Goal: Information Seeking & Learning: Learn about a topic

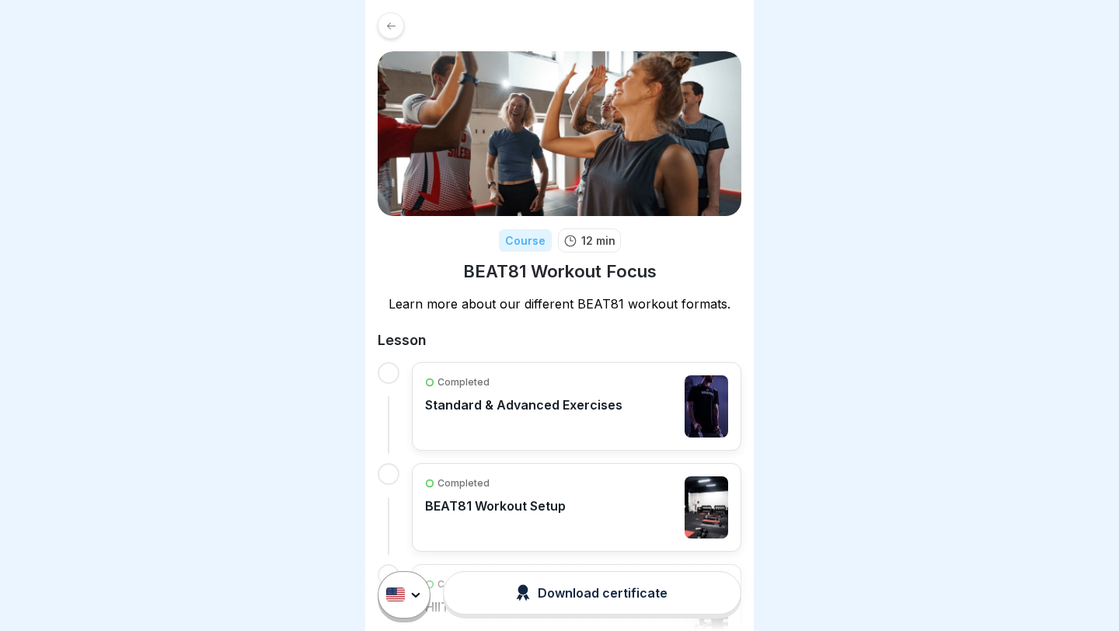
click at [391, 23] on icon at bounding box center [391, 26] width 12 height 12
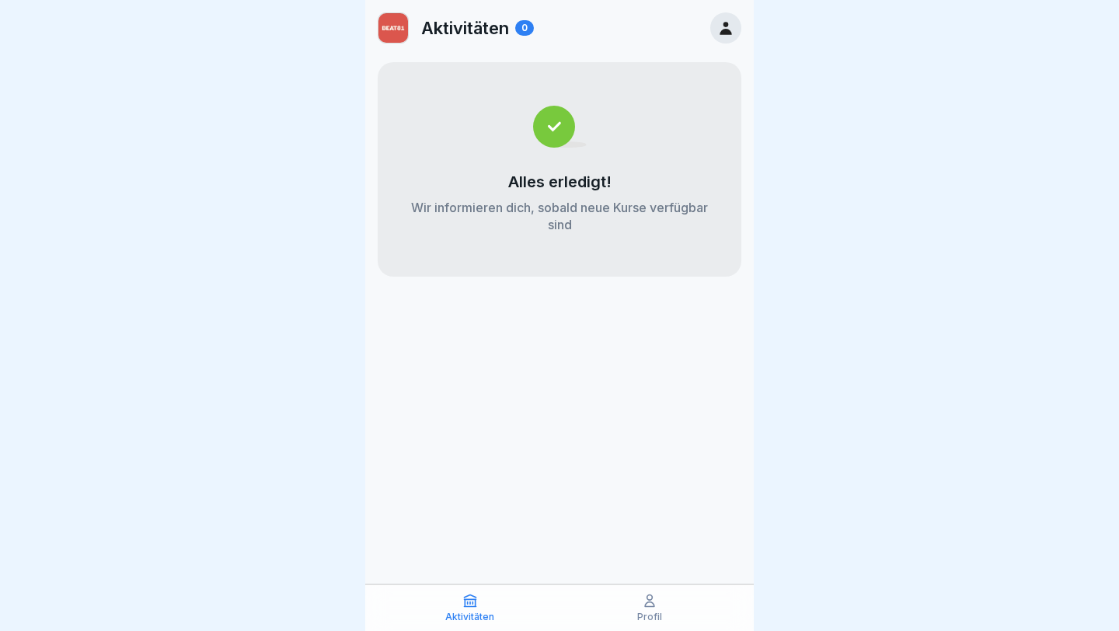
click at [656, 610] on div "Profil" at bounding box center [649, 608] width 172 height 30
click at [646, 607] on icon at bounding box center [649, 601] width 9 height 12
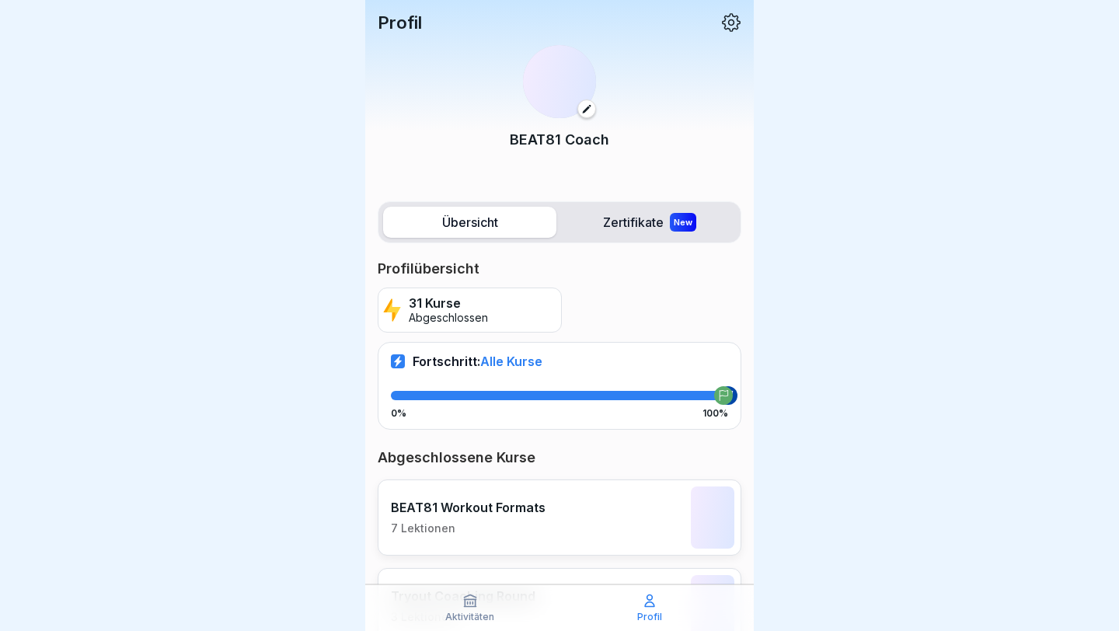
click at [478, 607] on div "Aktivitäten" at bounding box center [470, 608] width 172 height 30
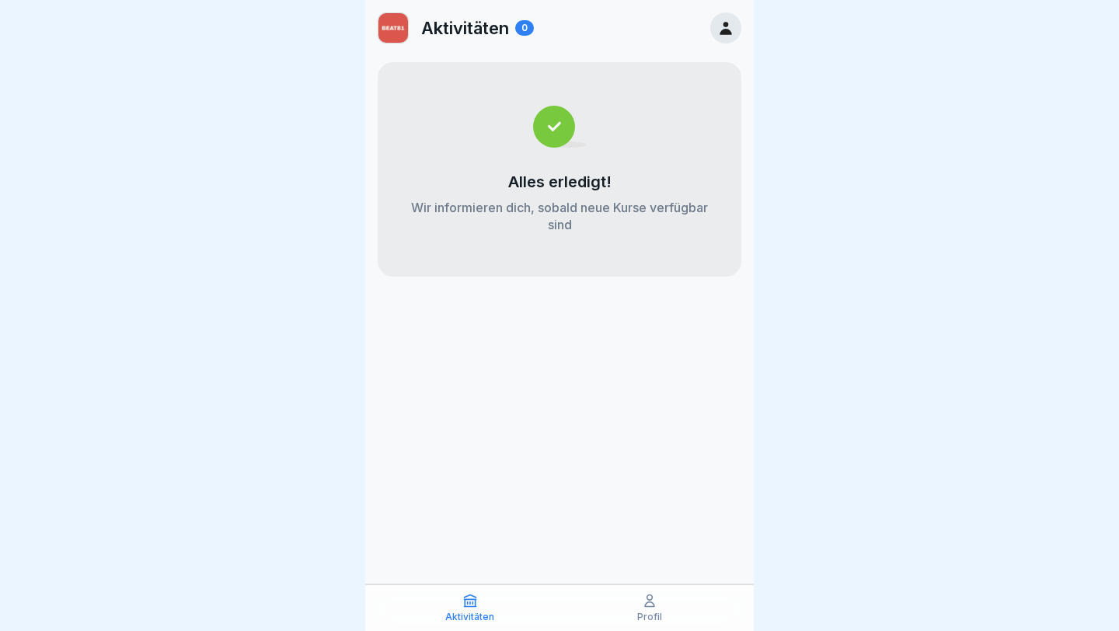
click at [722, 20] on icon at bounding box center [725, 27] width 17 height 17
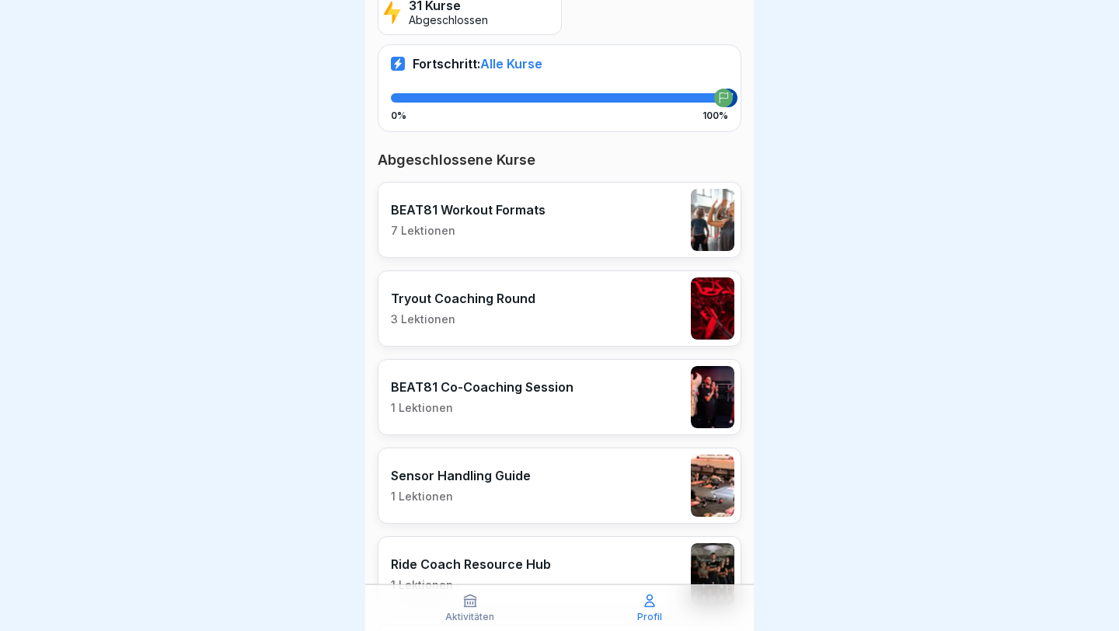
scroll to position [298, 0]
click at [907, 298] on div at bounding box center [559, 315] width 1119 height 631
click at [607, 199] on div "BEAT81 Workout Formats 7 Lektionen" at bounding box center [560, 219] width 364 height 76
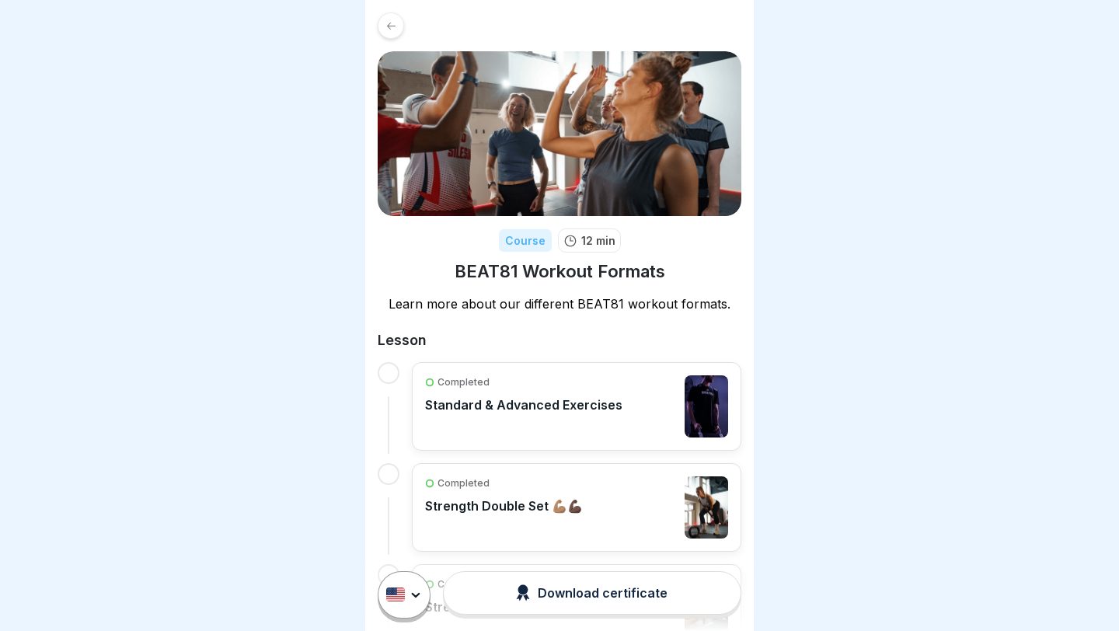
click at [393, 29] on icon at bounding box center [391, 26] width 12 height 12
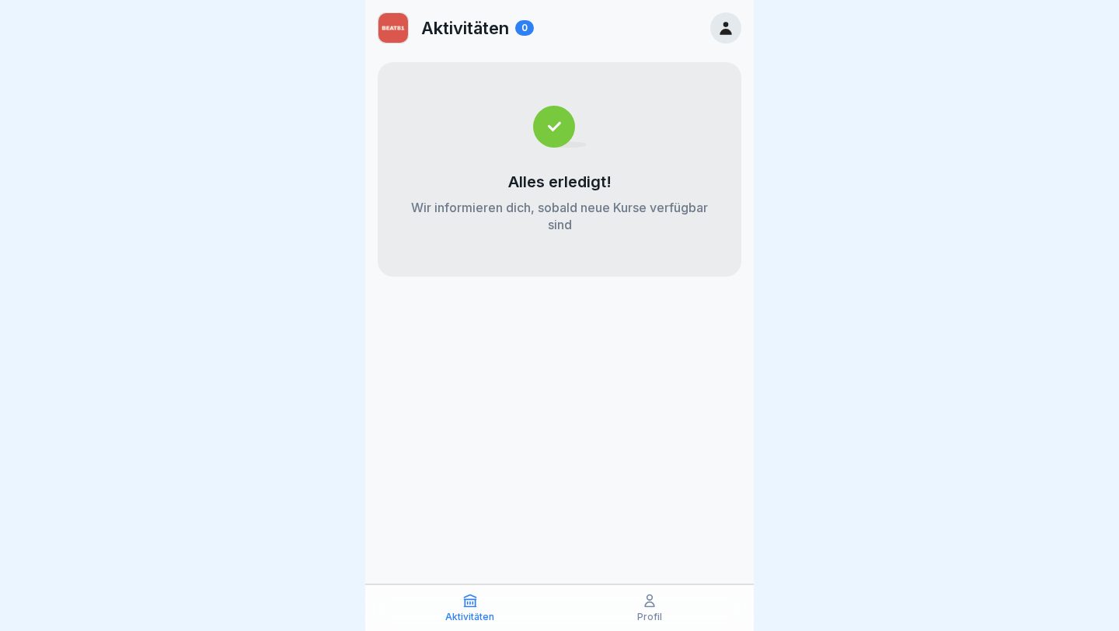
click at [729, 28] on icon at bounding box center [725, 27] width 17 height 17
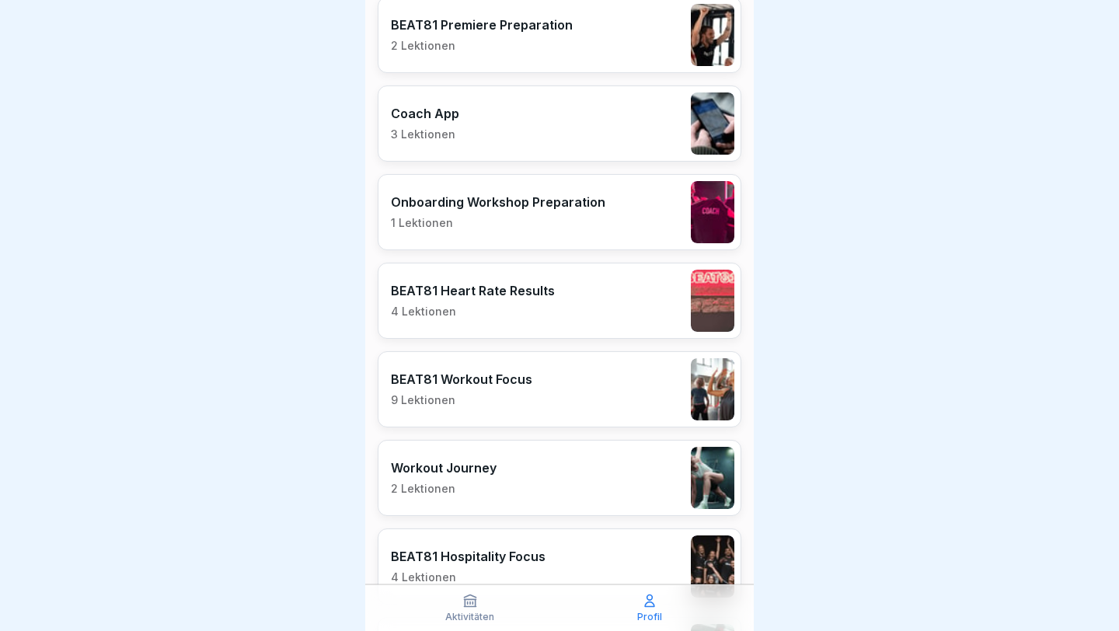
scroll to position [2494, 0]
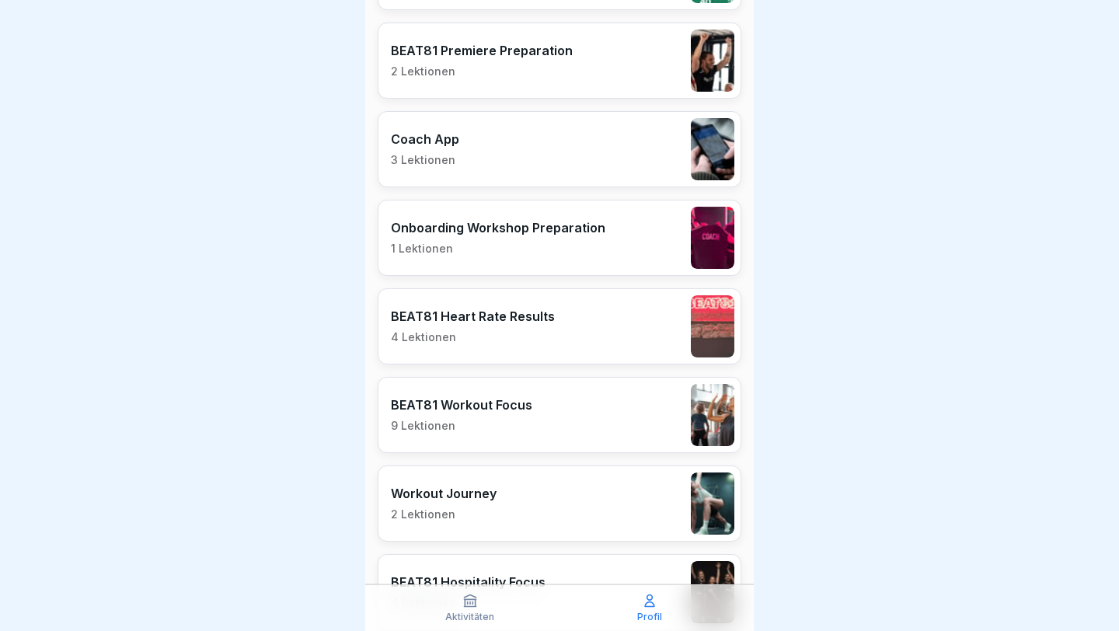
click at [614, 252] on div "Onboarding Workshop Preparation 1 Lektionen" at bounding box center [560, 238] width 364 height 76
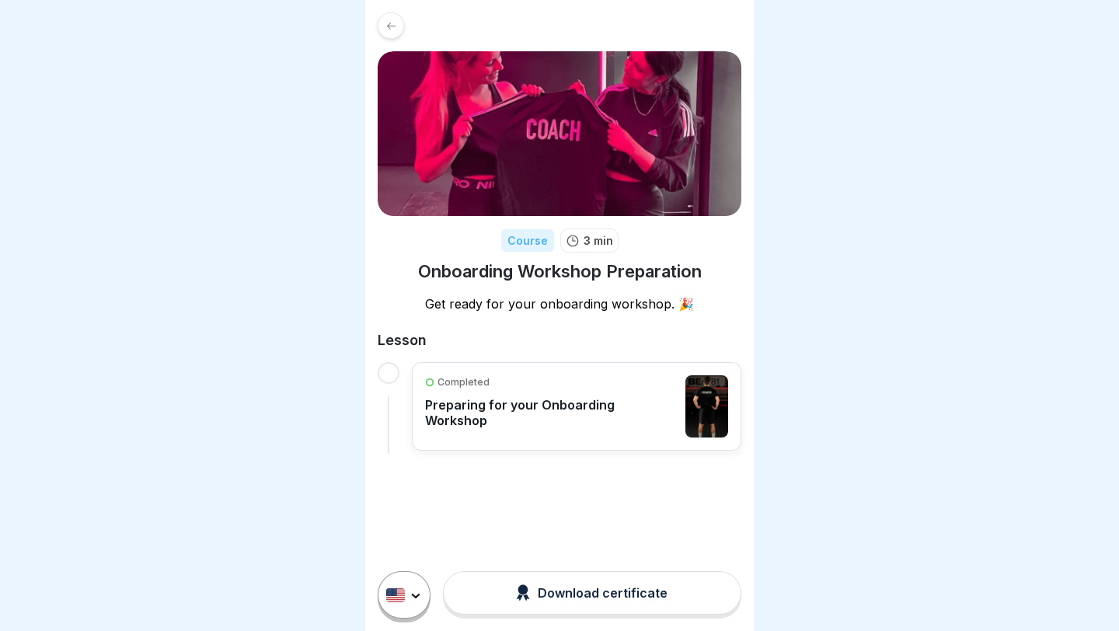
click at [571, 416] on div "Completed Preparing for your Onboarding Workshop" at bounding box center [551, 406] width 252 height 62
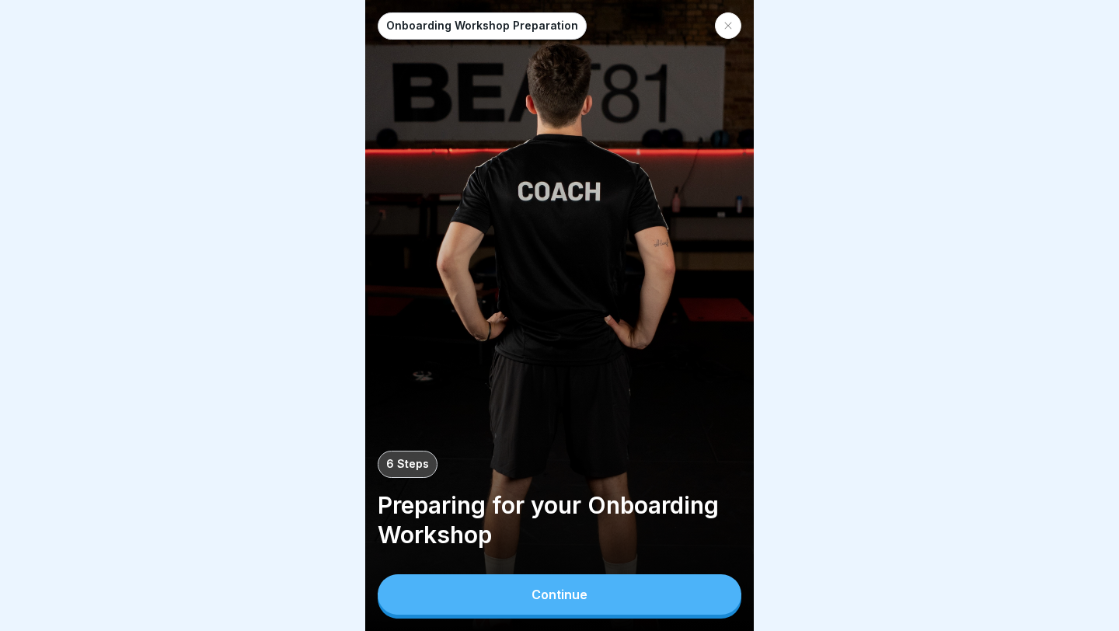
click at [573, 586] on button "Continue" at bounding box center [560, 594] width 364 height 40
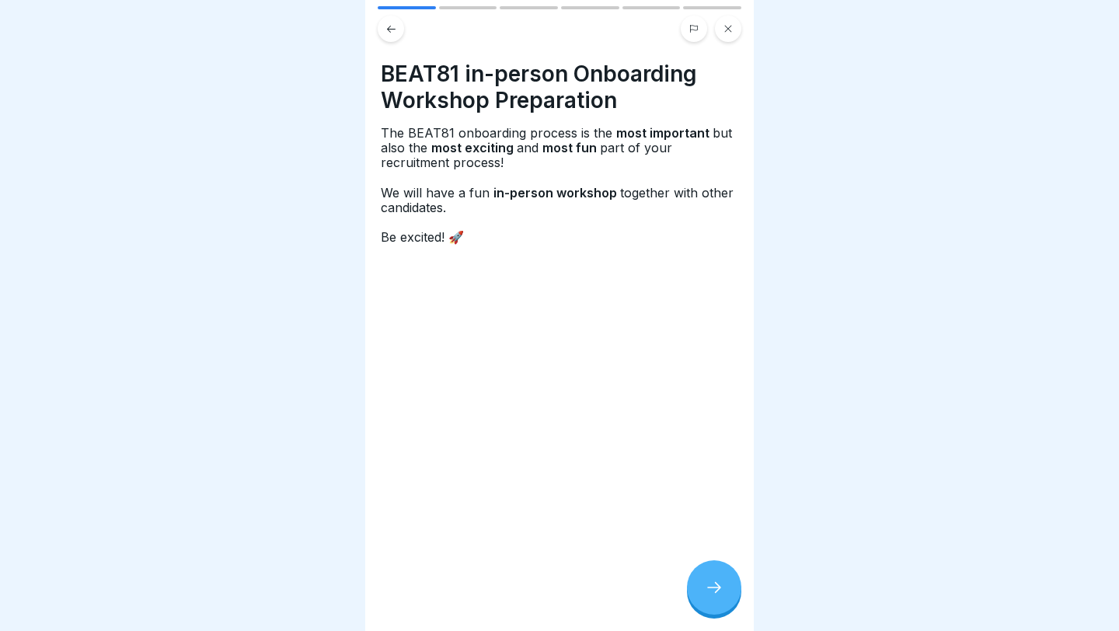
click at [720, 586] on icon at bounding box center [714, 587] width 19 height 19
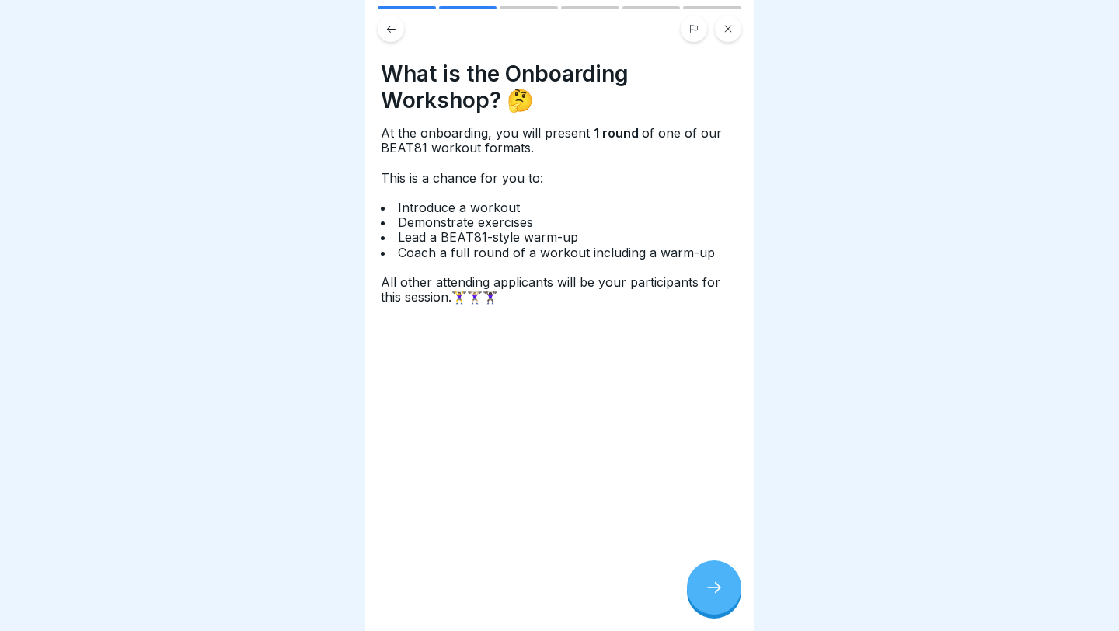
click at [720, 586] on icon at bounding box center [714, 587] width 19 height 19
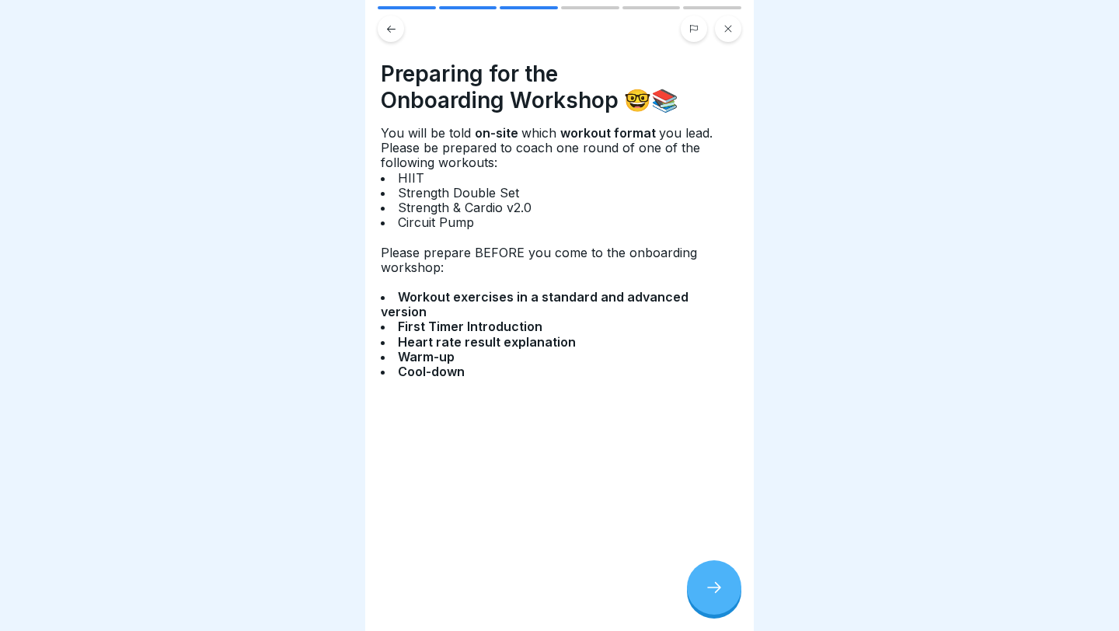
click at [720, 586] on icon at bounding box center [714, 587] width 19 height 19
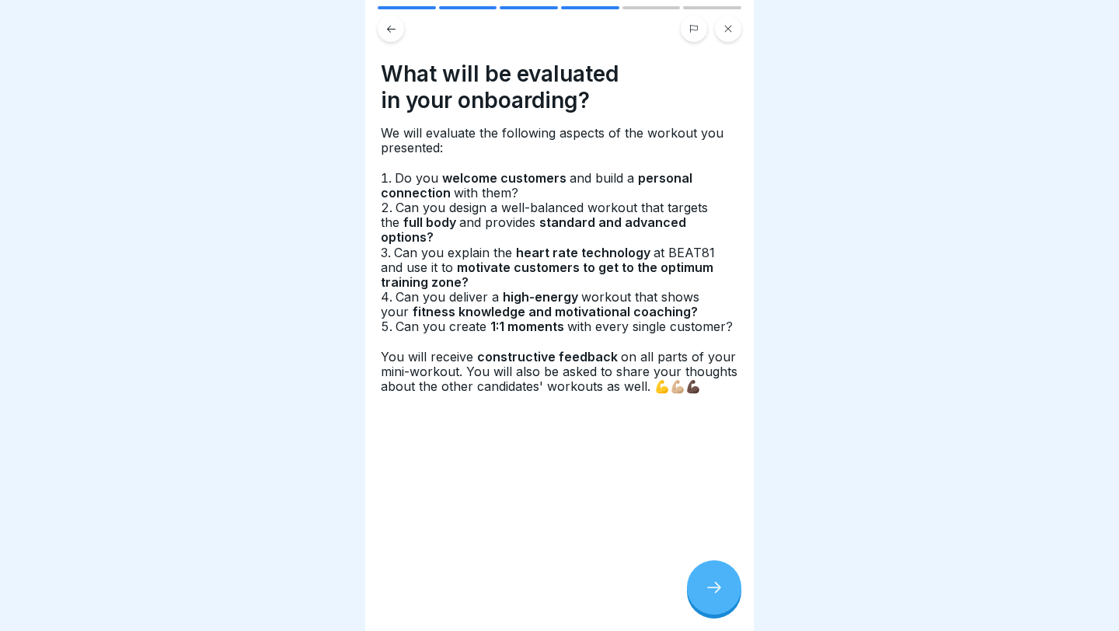
click at [720, 586] on icon at bounding box center [714, 587] width 19 height 19
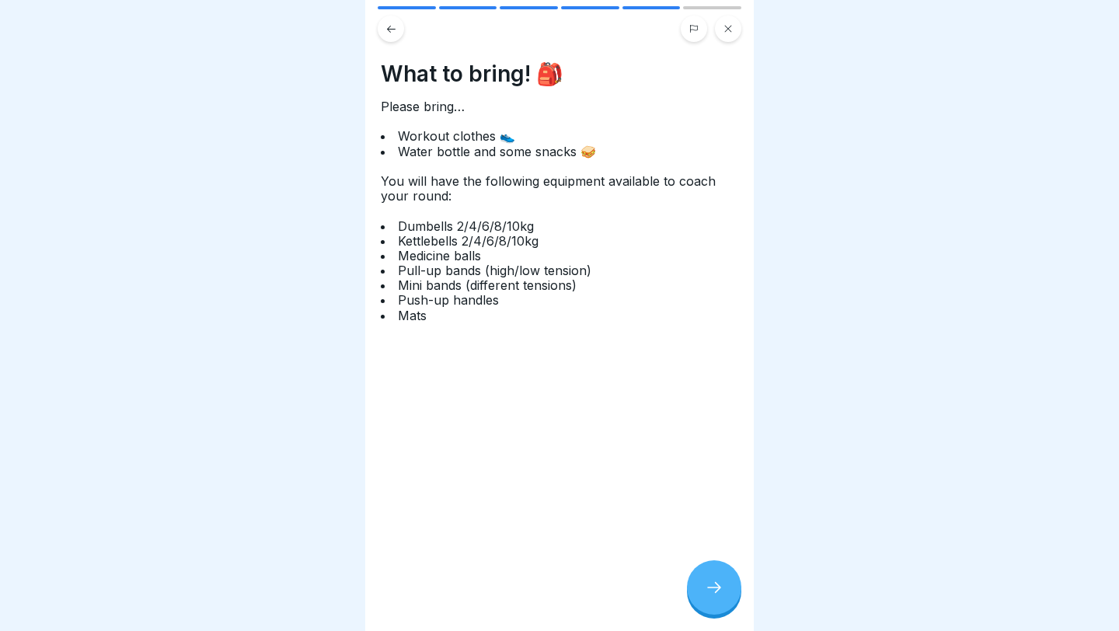
click at [720, 586] on icon at bounding box center [714, 587] width 19 height 19
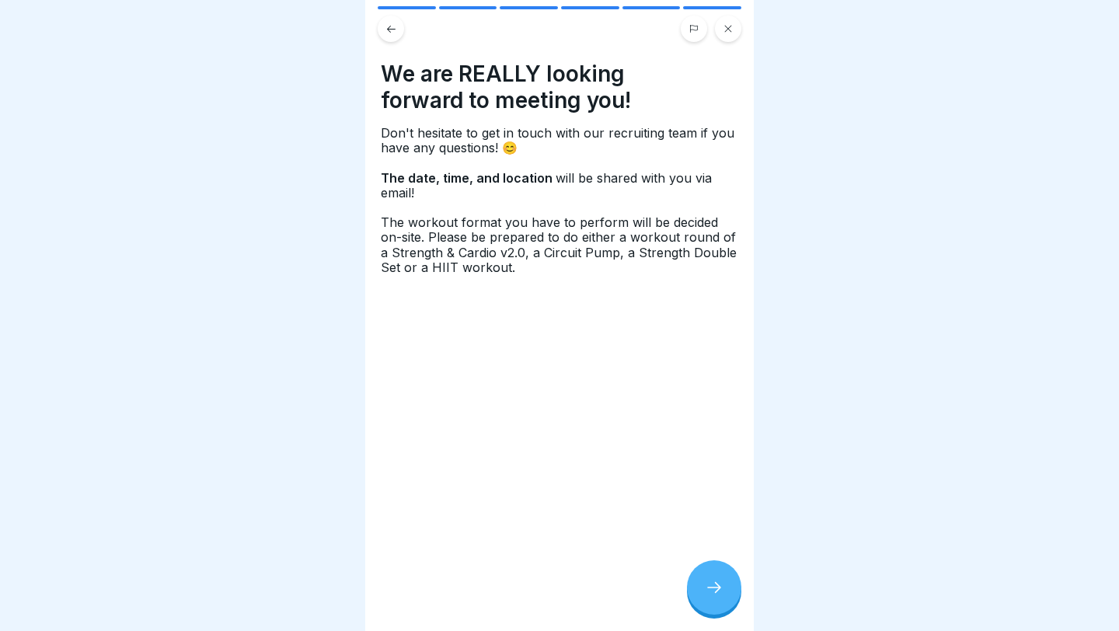
click at [720, 586] on icon at bounding box center [714, 587] width 19 height 19
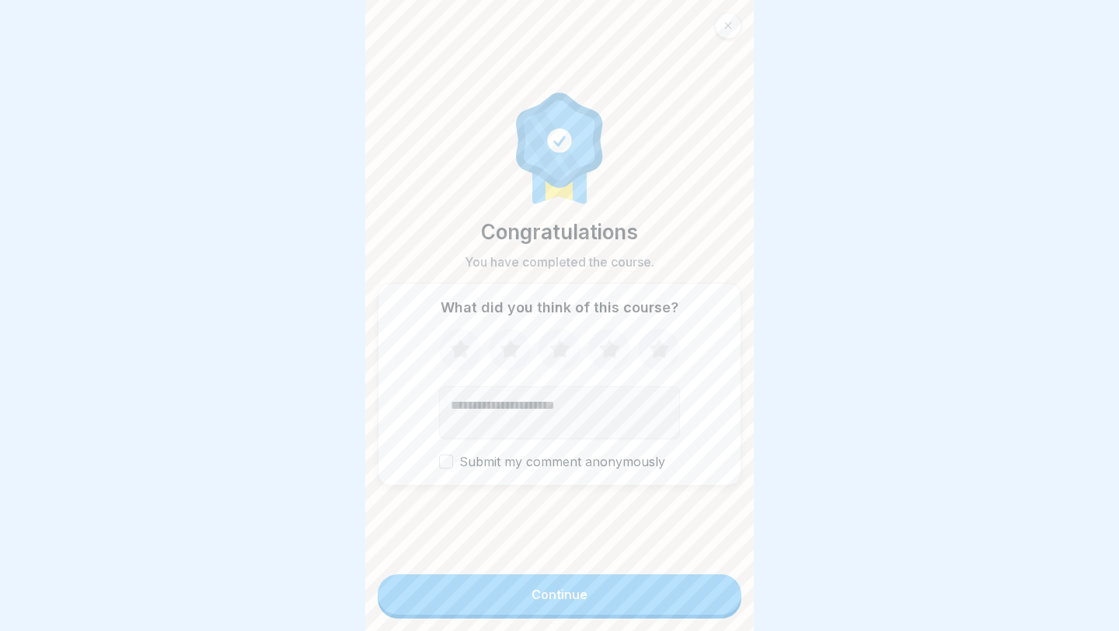
click at [738, 23] on div at bounding box center [728, 25] width 26 height 26
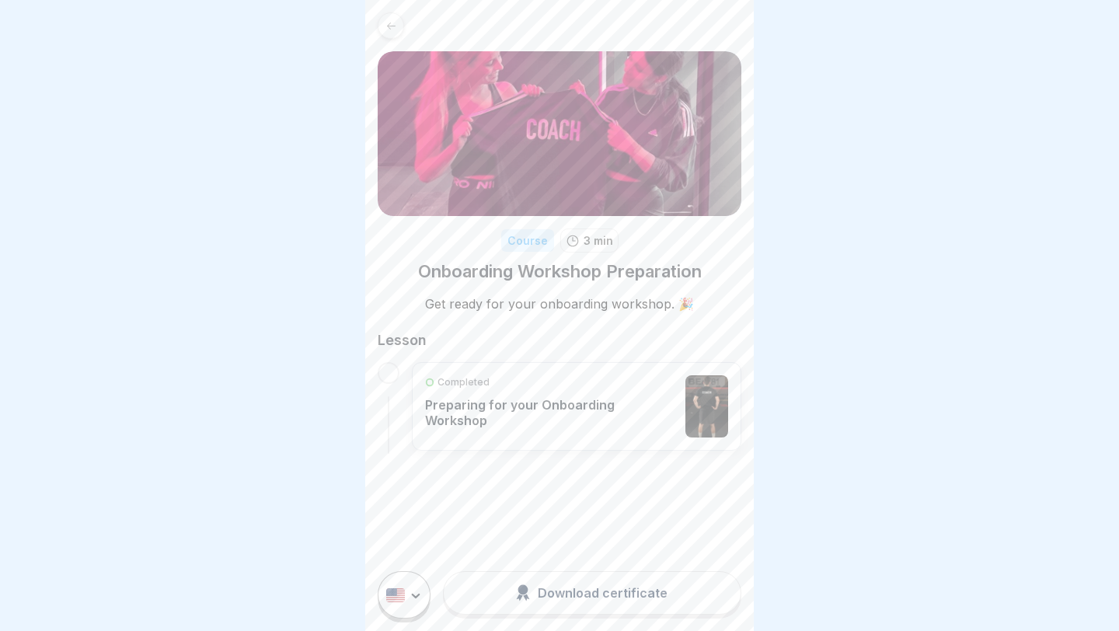
click at [382, 21] on div at bounding box center [391, 25] width 26 height 26
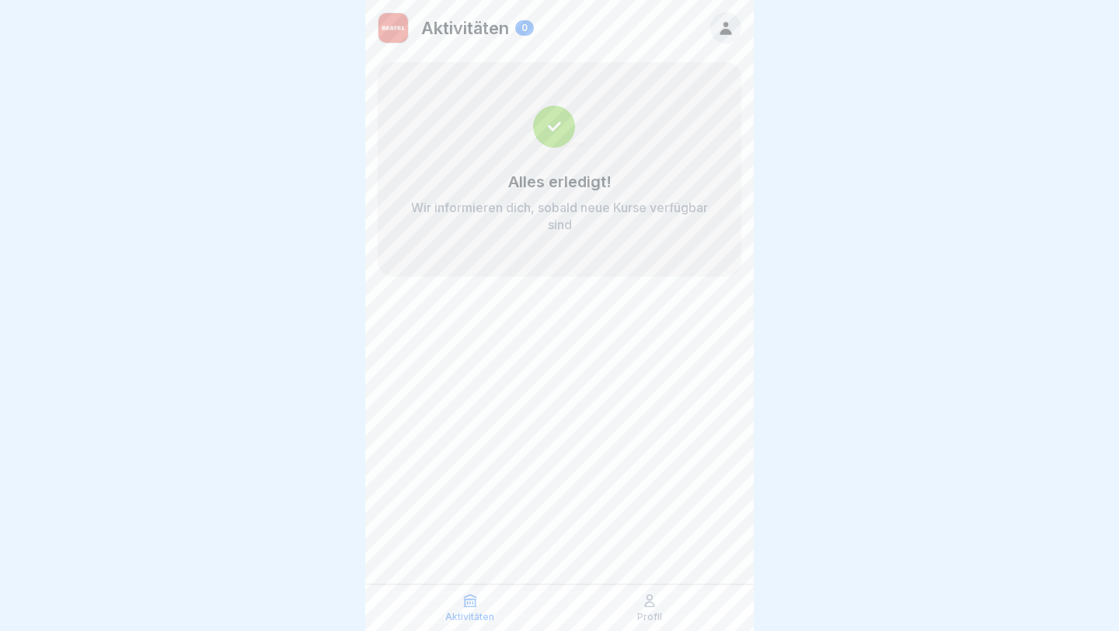
click at [655, 595] on icon at bounding box center [650, 601] width 16 height 16
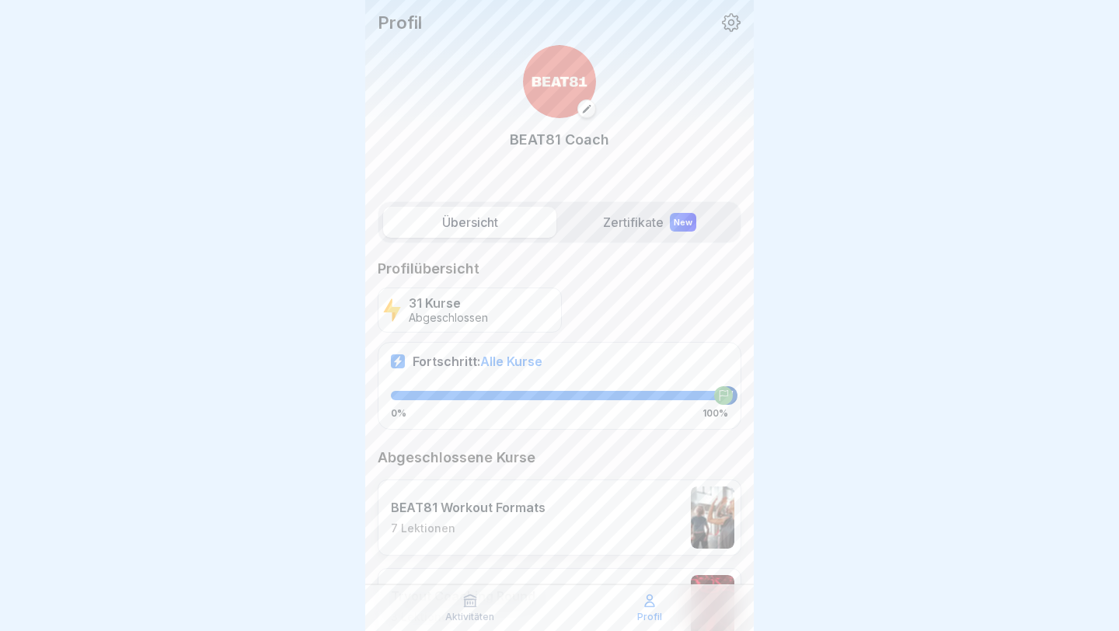
click at [662, 612] on div "Profil" at bounding box center [649, 608] width 172 height 30
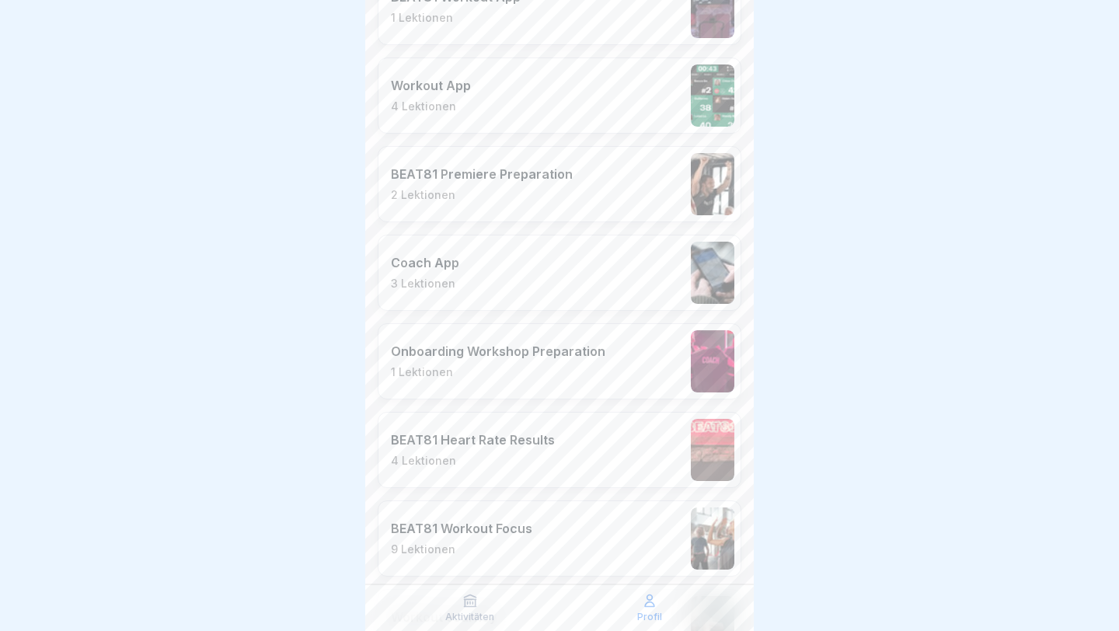
scroll to position [2671, 0]
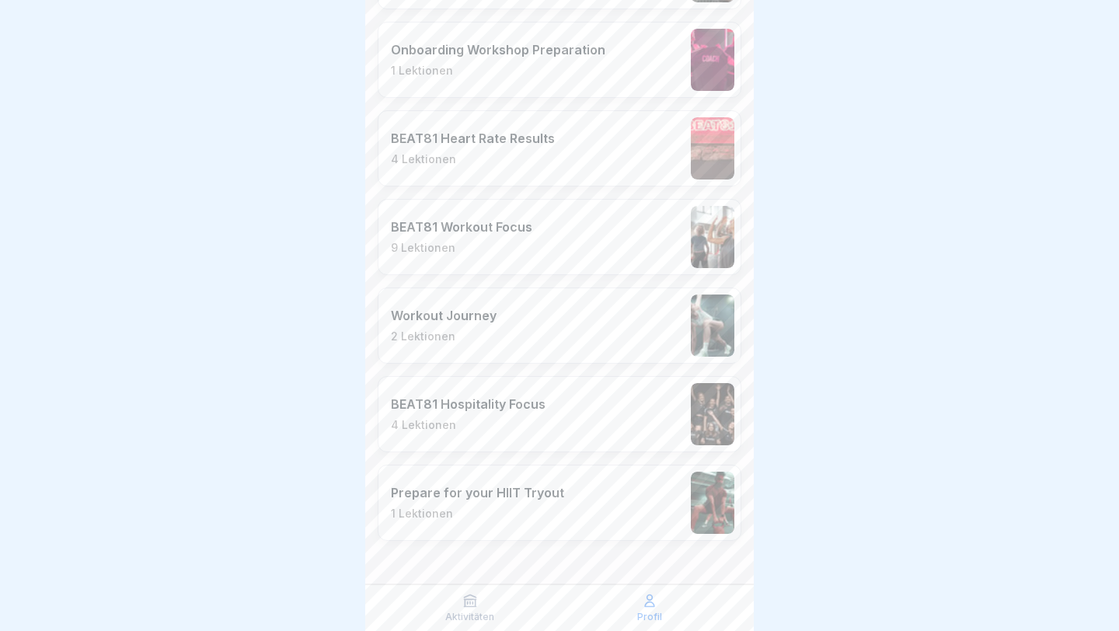
click at [579, 233] on div "BEAT81 Workout Focus 9 Lektionen" at bounding box center [560, 237] width 364 height 76
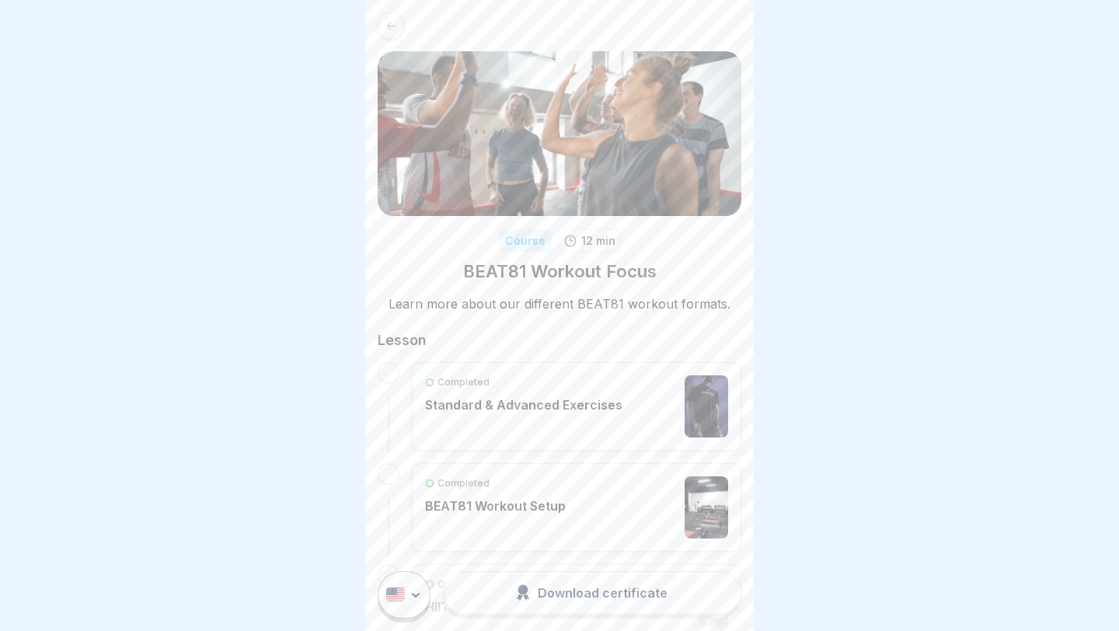
click at [383, 27] on div at bounding box center [391, 25] width 26 height 26
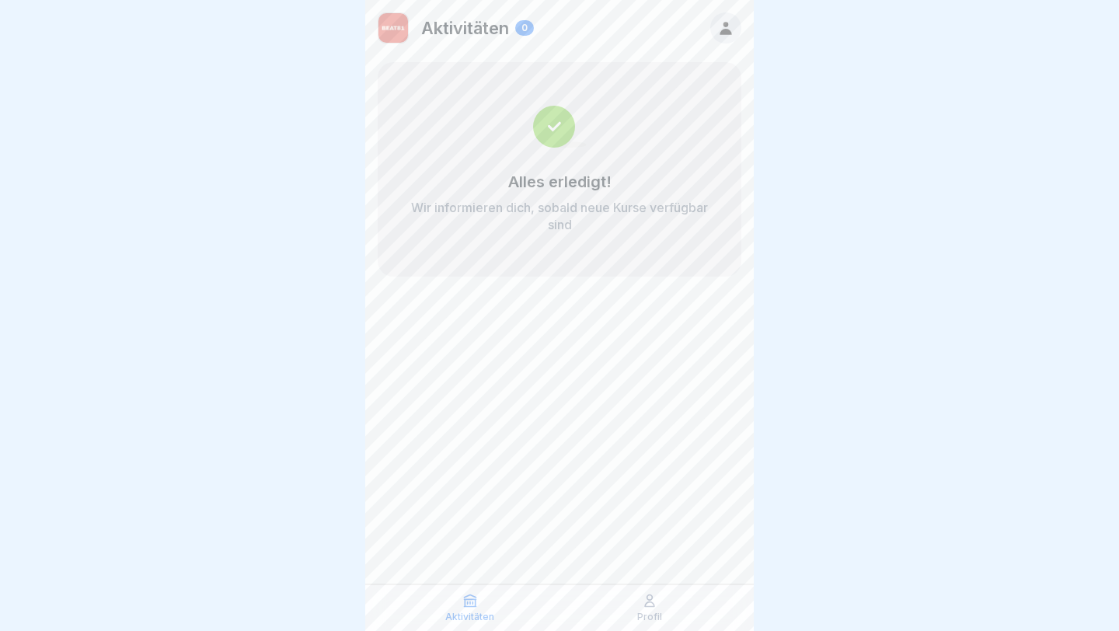
click at [461, 615] on p "Aktivitäten" at bounding box center [469, 616] width 49 height 11
click at [633, 618] on div "Profil" at bounding box center [649, 608] width 172 height 30
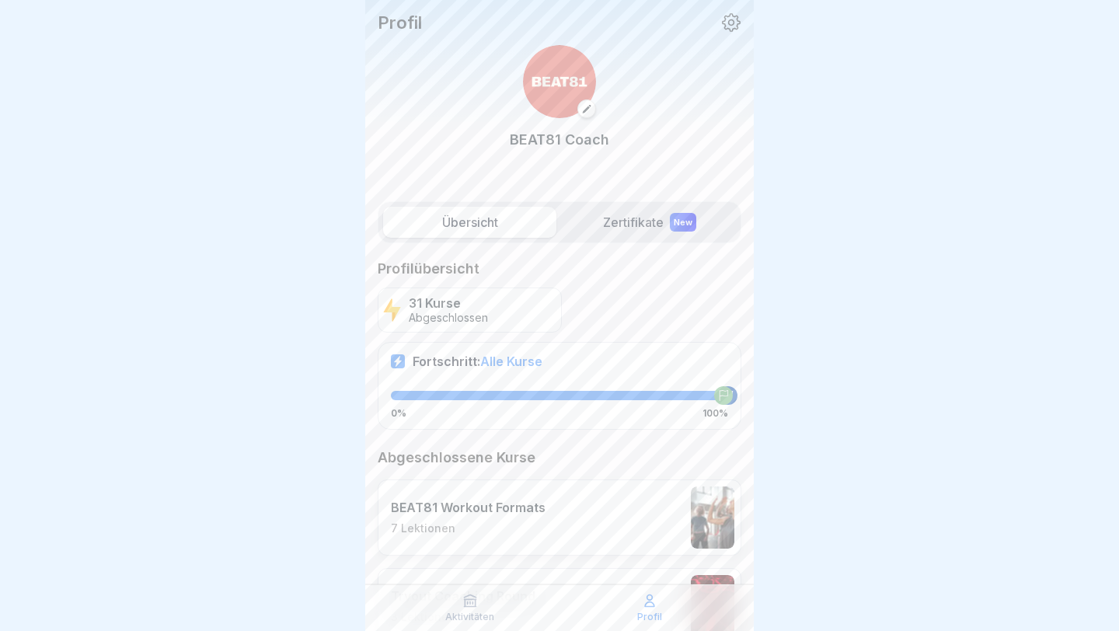
click at [727, 16] on icon at bounding box center [731, 22] width 19 height 19
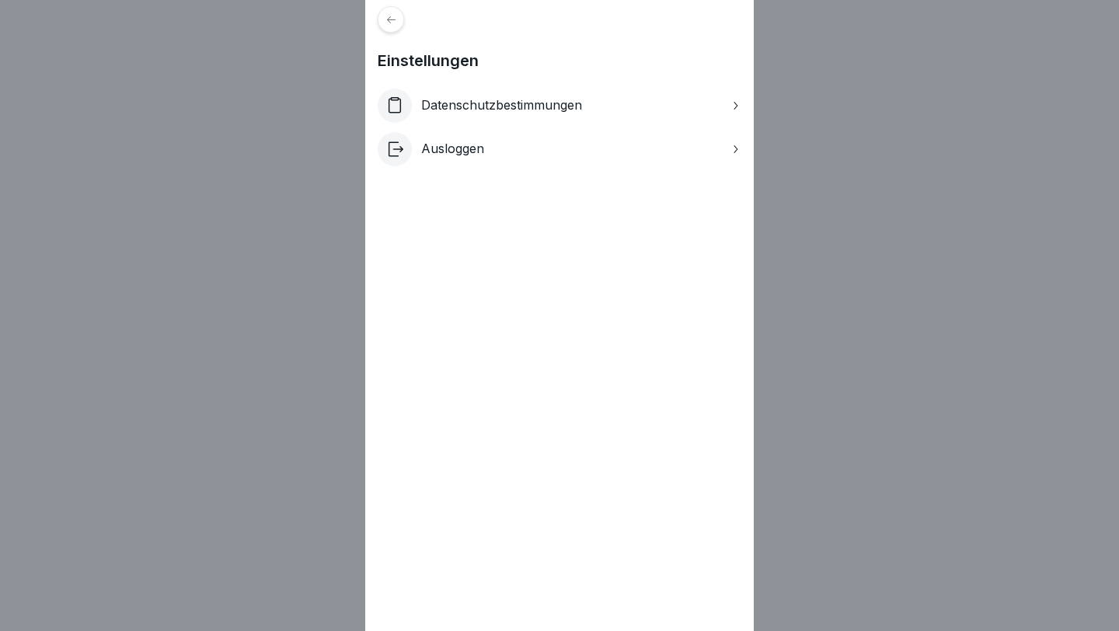
click at [394, 26] on div at bounding box center [391, 19] width 26 height 26
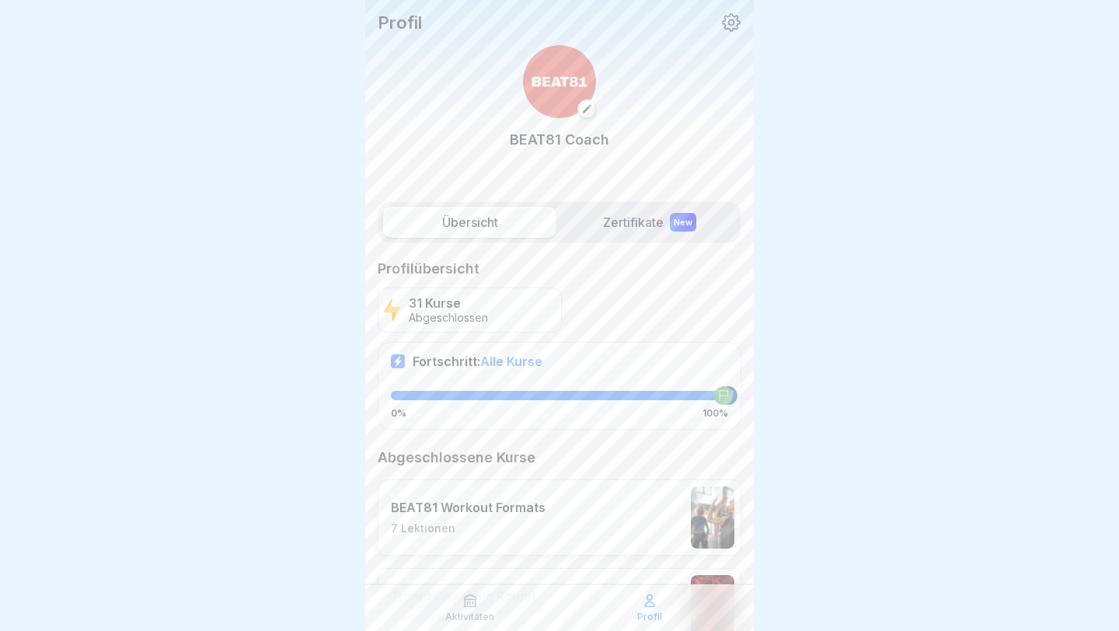
click at [562, 73] on img at bounding box center [559, 81] width 73 height 73
click at [561, 73] on img at bounding box center [559, 81] width 73 height 73
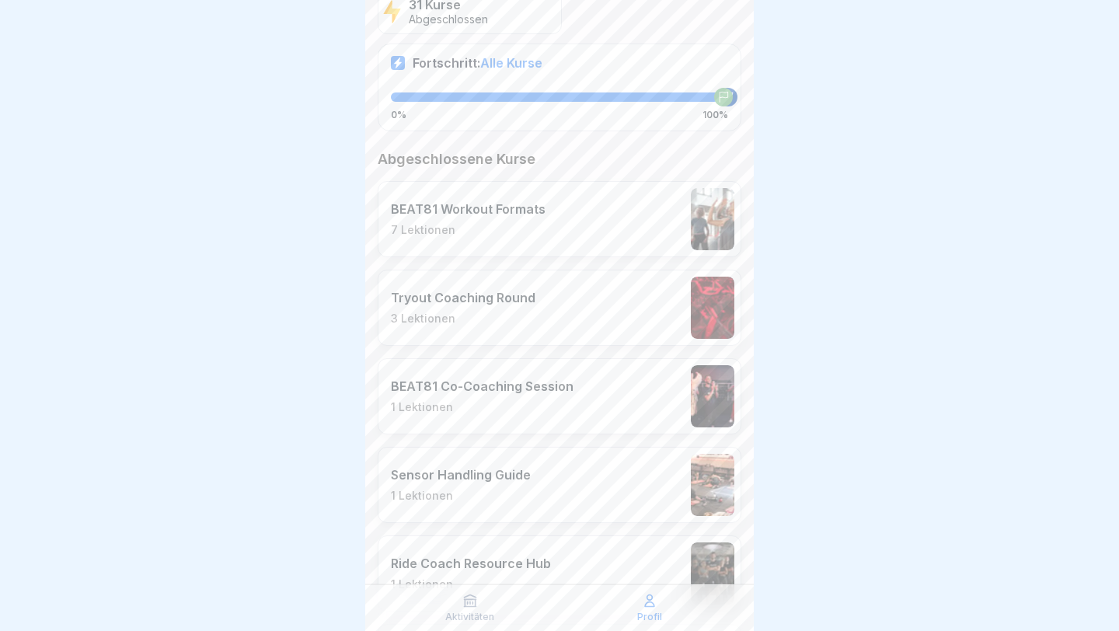
scroll to position [299, 0]
click at [618, 218] on div "BEAT81 Workout Formats 7 Lektionen" at bounding box center [560, 218] width 364 height 76
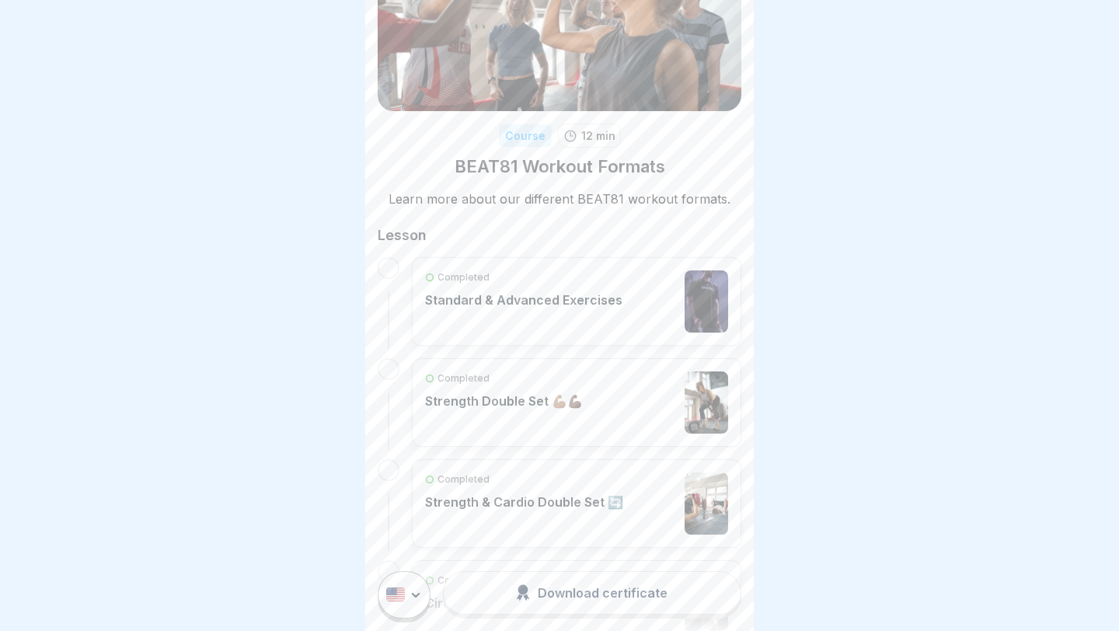
scroll to position [108, 0]
click at [638, 304] on div "Completed Standard & Advanced Exercises" at bounding box center [576, 298] width 303 height 62
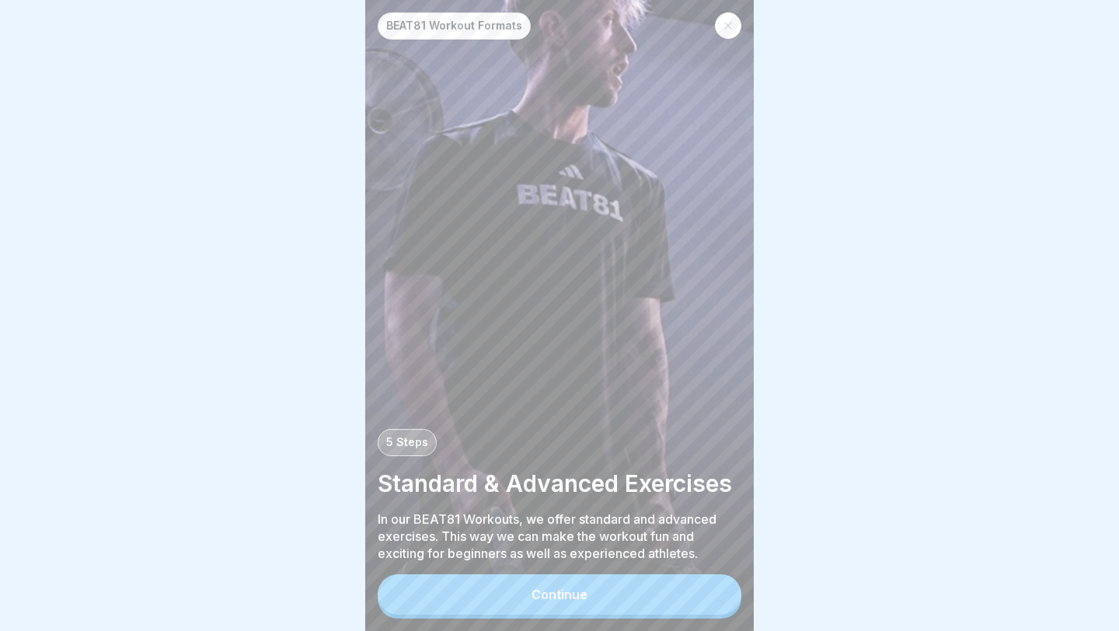
click at [729, 28] on icon at bounding box center [728, 26] width 7 height 7
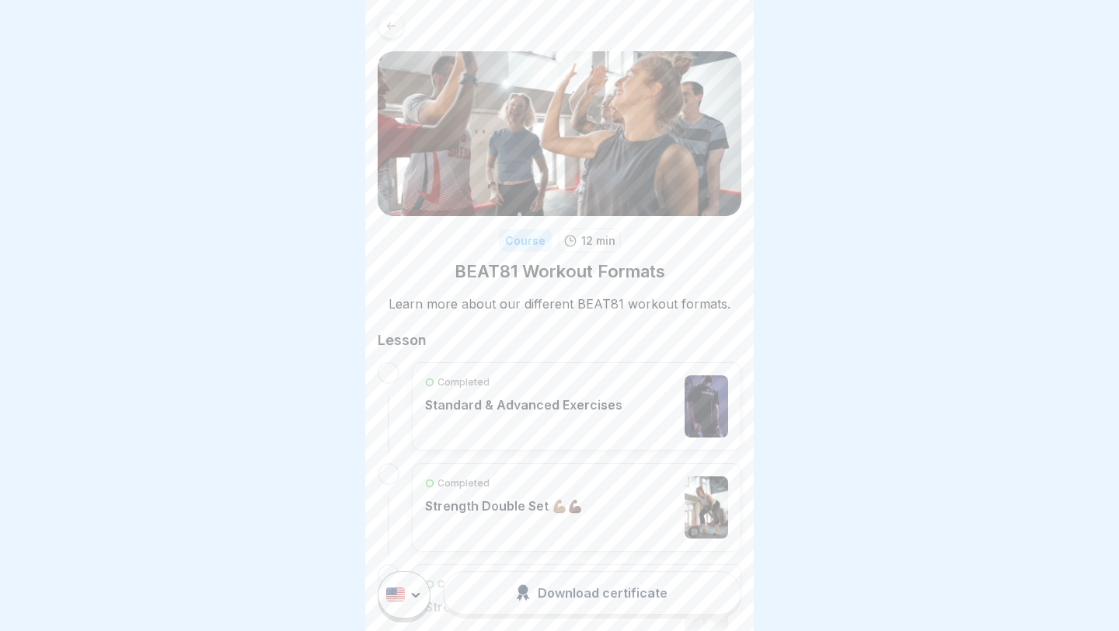
click at [371, 29] on div "Course 12 min BEAT81 Workout Formats Learn more about our different BEAT81 work…" at bounding box center [559, 534] width 388 height 1069
click at [392, 28] on icon at bounding box center [391, 26] width 12 height 12
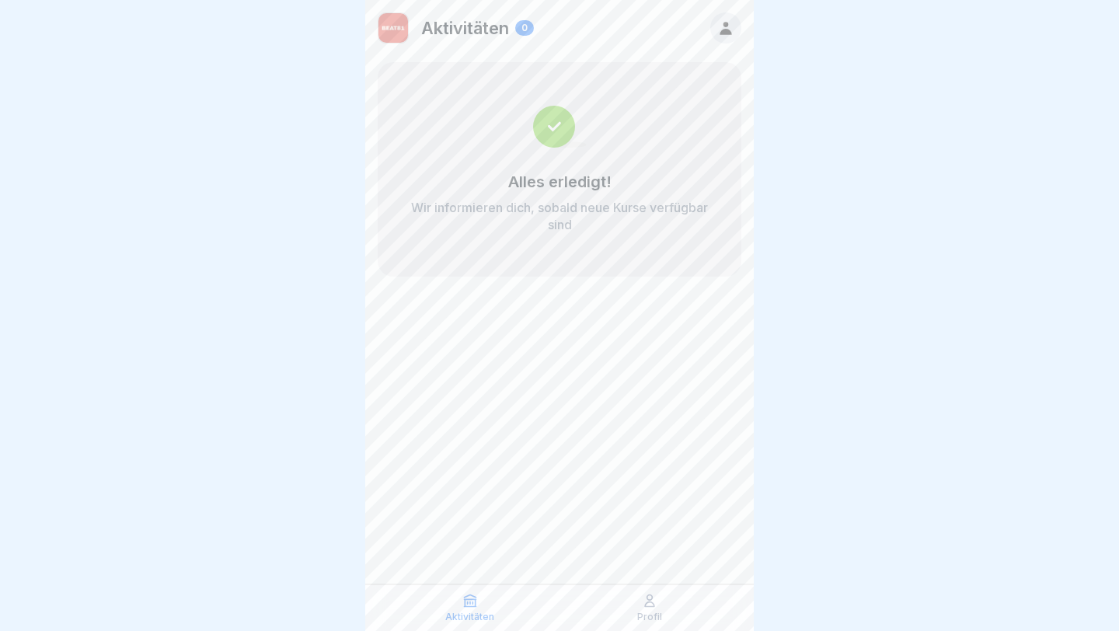
click at [660, 618] on p "Profil" at bounding box center [649, 616] width 25 height 11
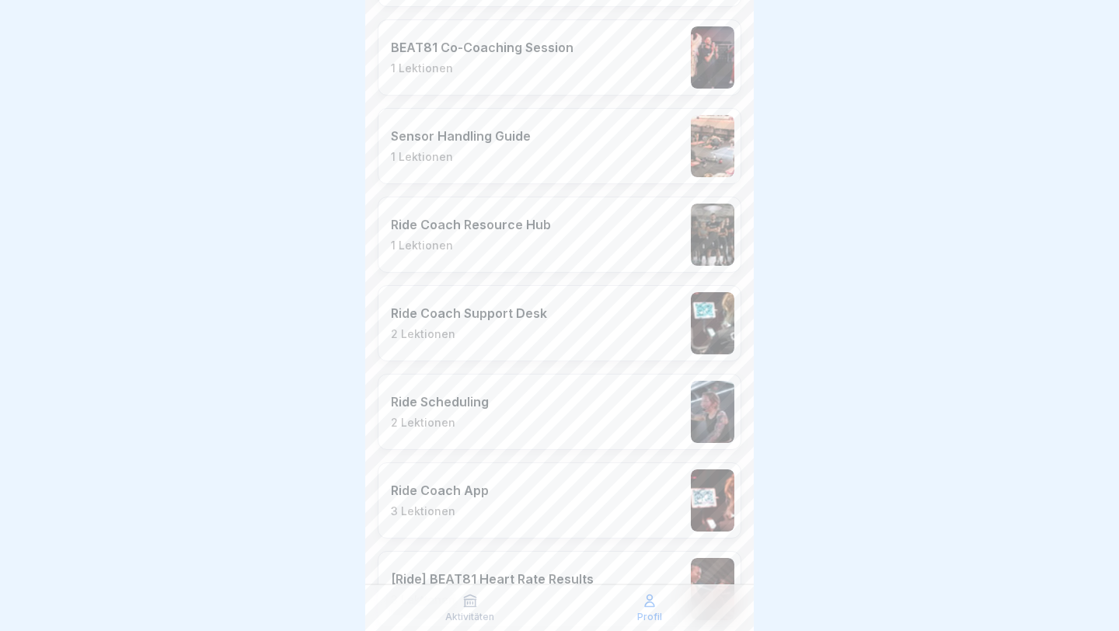
scroll to position [638, 0]
